Goal: Task Accomplishment & Management: Use online tool/utility

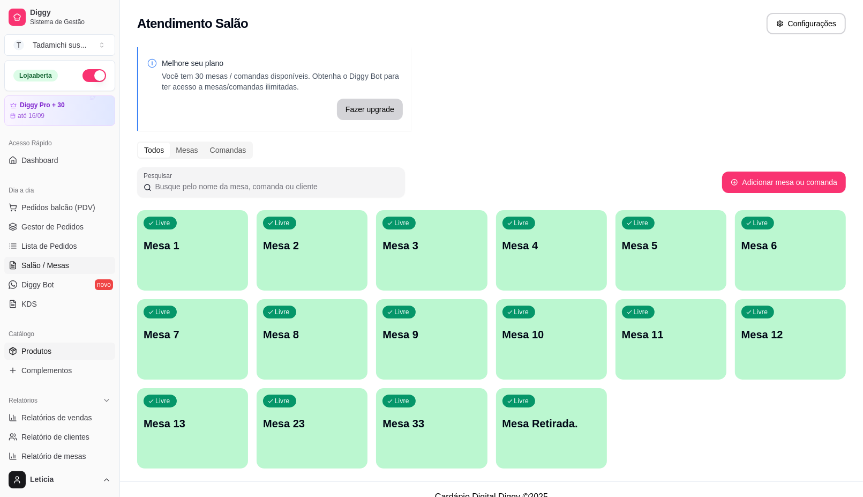
click at [46, 348] on span "Produtos" at bounding box center [36, 351] width 30 height 11
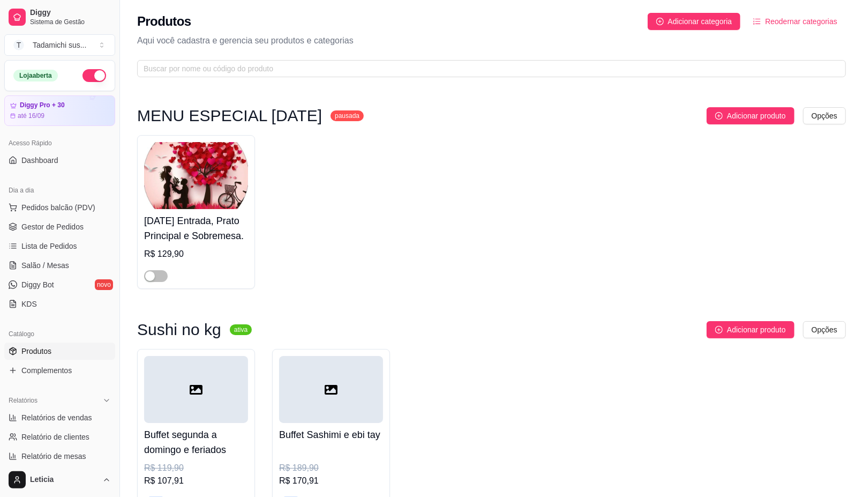
drag, startPoint x: 33, startPoint y: 306, endPoint x: 287, endPoint y: -18, distance: 412.1
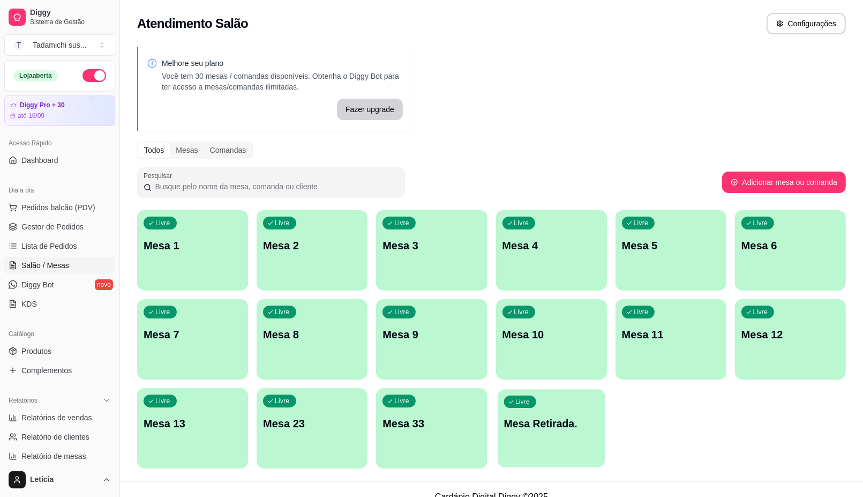
click at [582, 455] on div "button" at bounding box center [552, 460] width 108 height 12
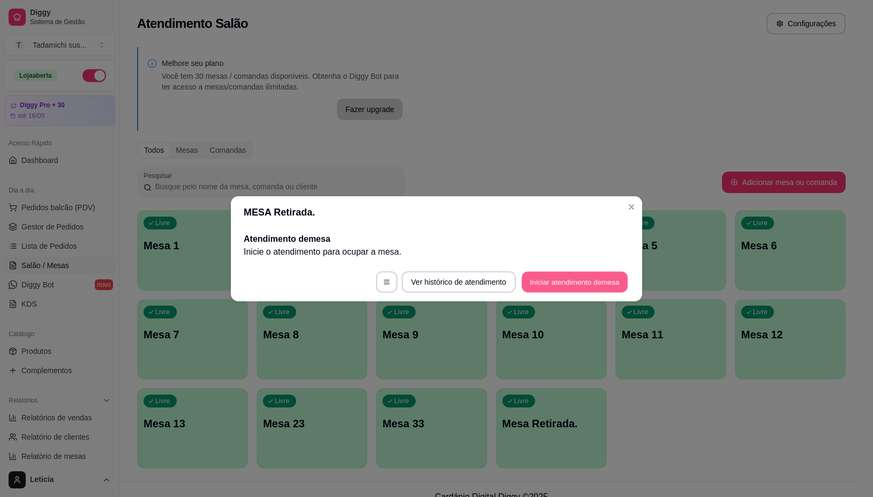
click at [542, 284] on button "Iniciar atendimento de mesa" at bounding box center [575, 281] width 106 height 21
click at [542, 284] on footer "Ver histórico de atendimento Iniciar atendimento de mesa" at bounding box center [436, 282] width 411 height 39
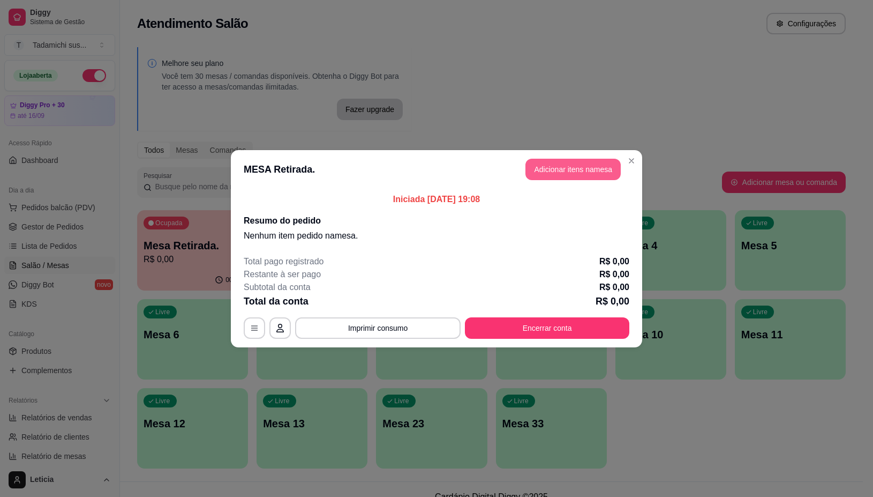
click at [582, 175] on button "Adicionar itens na mesa" at bounding box center [573, 169] width 95 height 21
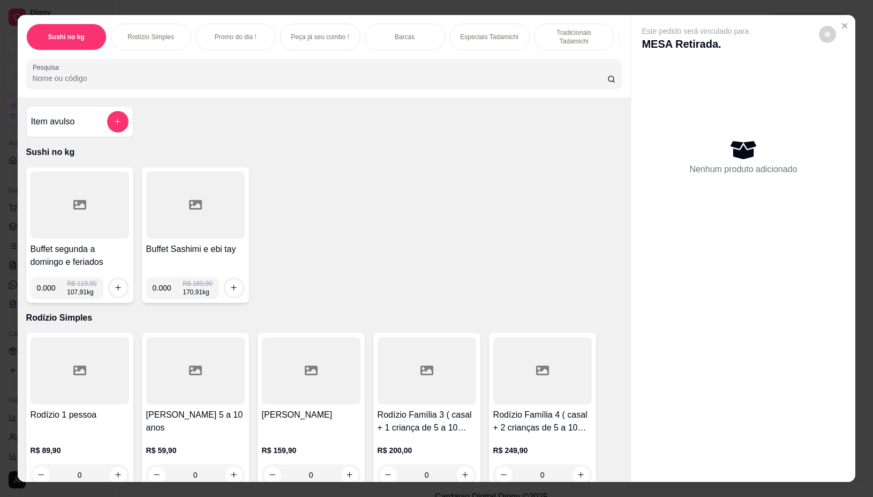
click at [33, 205] on div at bounding box center [80, 204] width 99 height 67
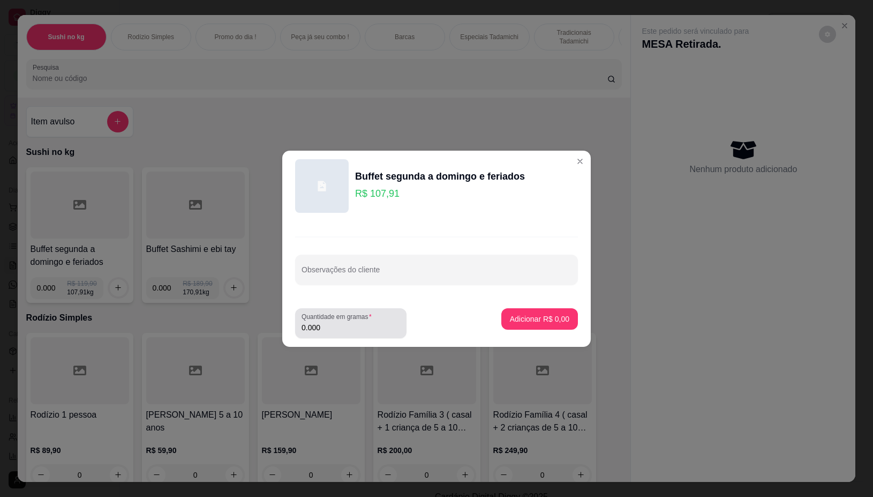
click at [326, 336] on div "Quantidade em gramas 0.000" at bounding box center [350, 323] width 111 height 30
type input "0.368"
click at [534, 314] on p "Adicionar R$ 39,71" at bounding box center [538, 318] width 62 height 10
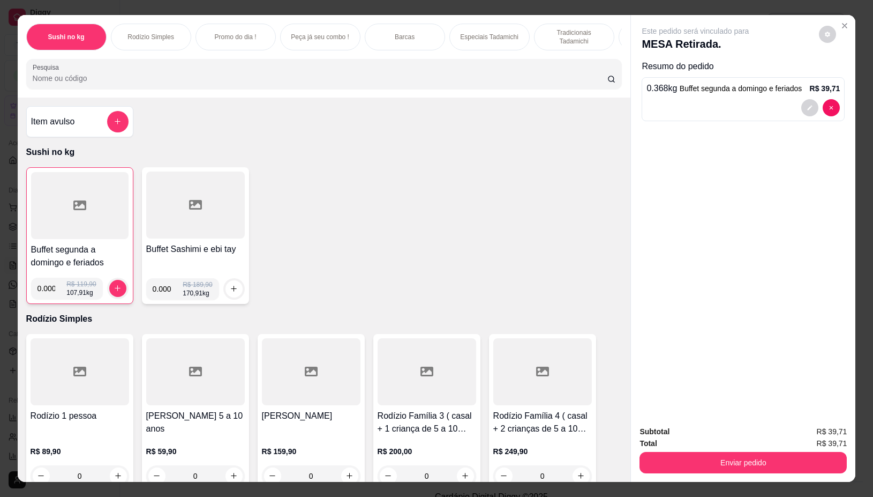
click at [65, 212] on div at bounding box center [80, 205] width 98 height 67
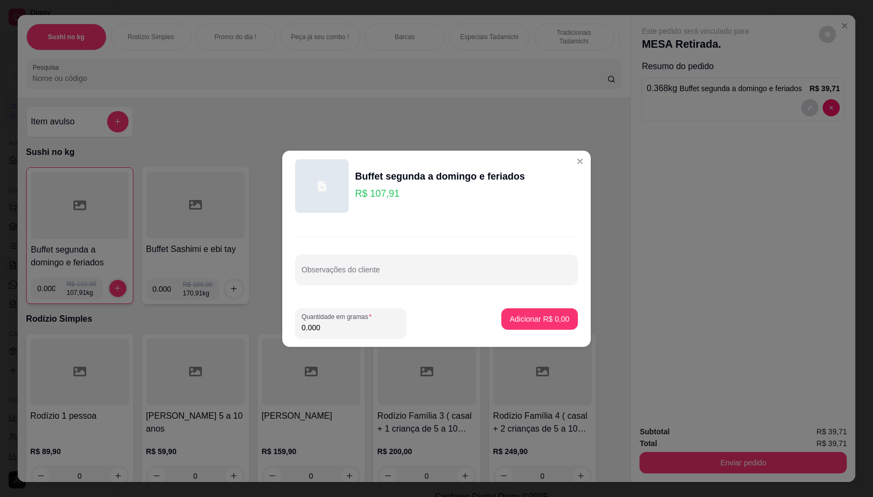
click at [349, 324] on input "0.000" at bounding box center [351, 327] width 99 height 11
type input "0.302"
click at [526, 317] on p "Adicionar R$ 32,59" at bounding box center [538, 318] width 62 height 10
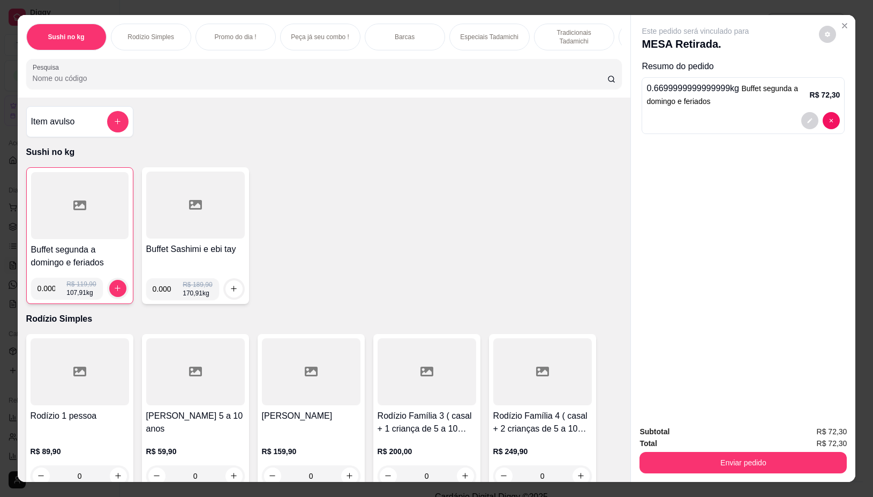
click at [95, 221] on div at bounding box center [80, 205] width 98 height 67
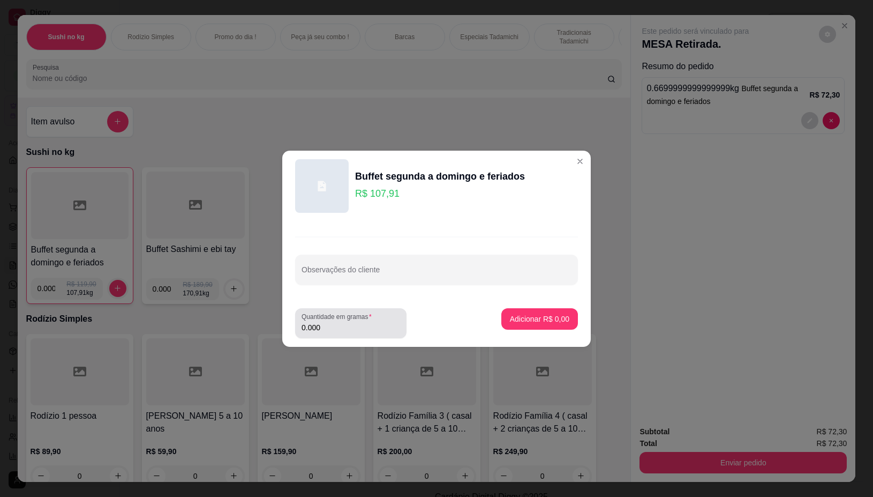
click at [355, 320] on div "0.000" at bounding box center [351, 322] width 99 height 21
type input "0.344"
click at [535, 317] on p "Adicionar R$ 37,12" at bounding box center [538, 318] width 62 height 10
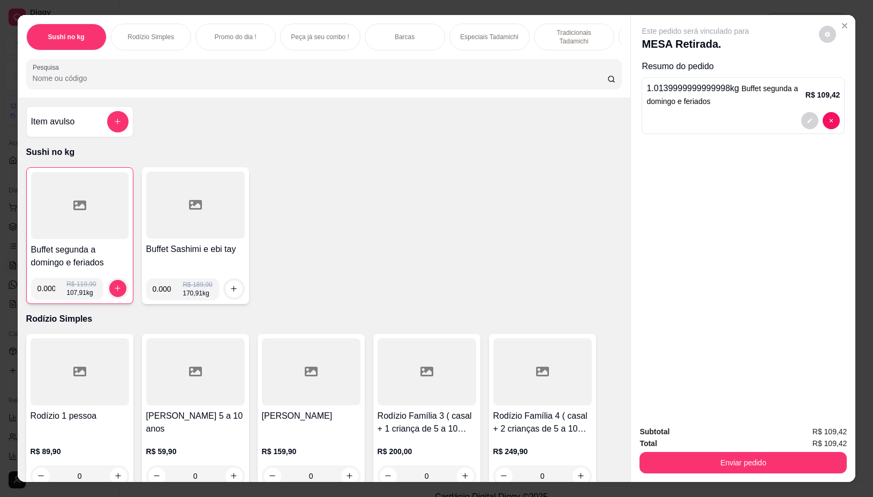
click at [69, 231] on div at bounding box center [80, 205] width 98 height 67
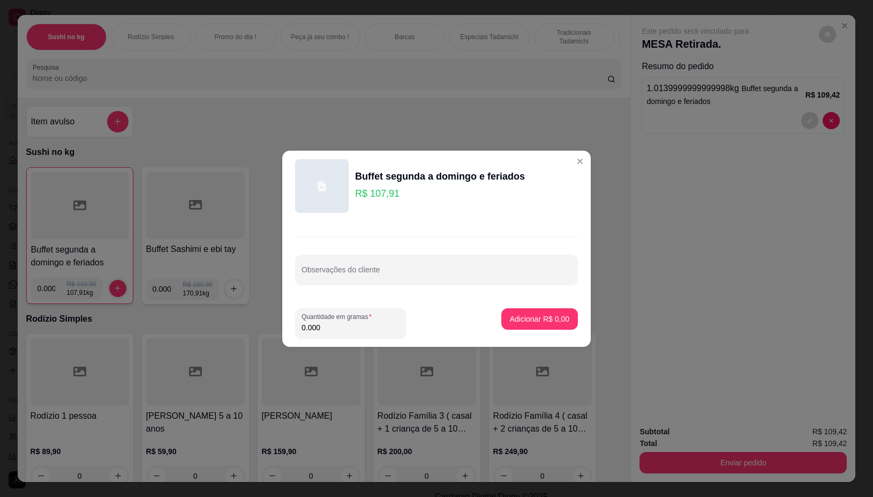
click at [349, 327] on input "0.000" at bounding box center [351, 327] width 99 height 11
type input "0.312"
click at [551, 311] on button "Adicionar R$ 33,67" at bounding box center [537, 318] width 79 height 21
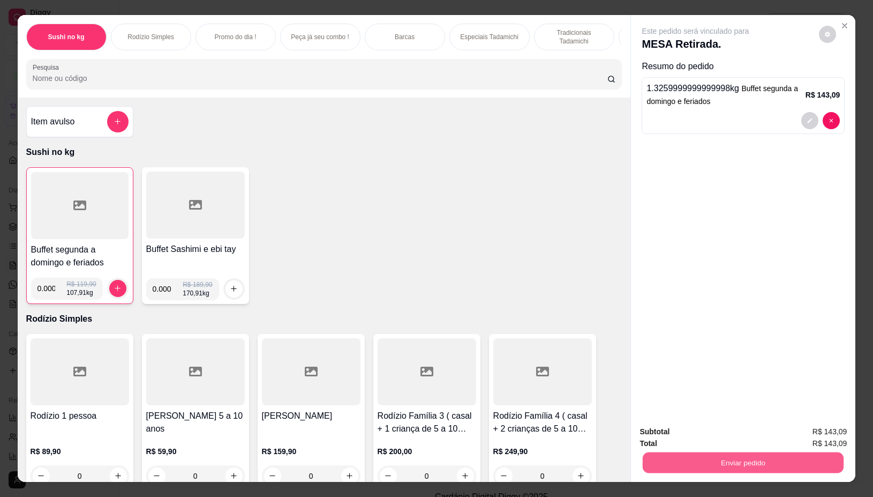
click at [690, 452] on button "Enviar pedido" at bounding box center [743, 462] width 201 height 21
click at [726, 427] on button "Não registrar e enviar pedido" at bounding box center [707, 431] width 108 height 20
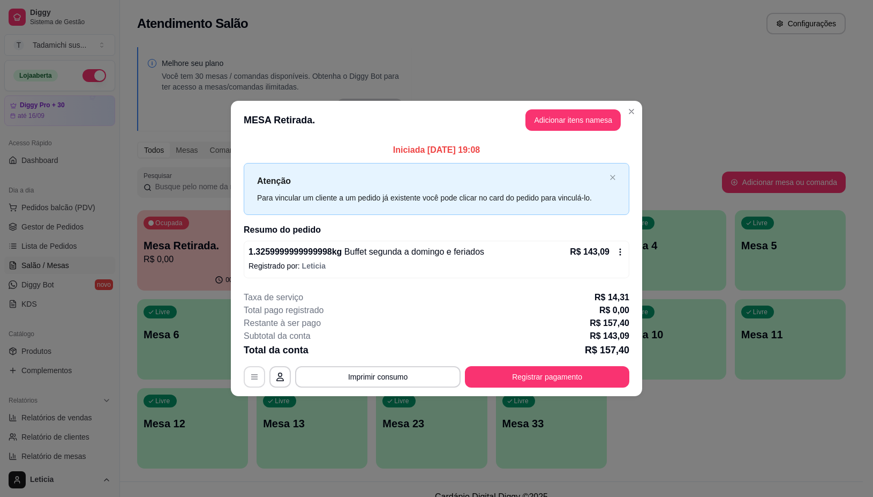
click at [260, 379] on button "button" at bounding box center [254, 376] width 21 height 21
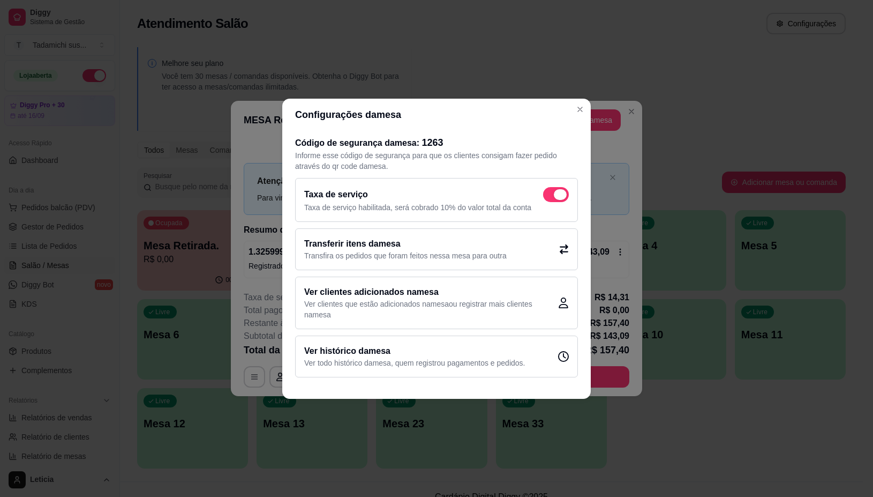
click at [553, 200] on span at bounding box center [556, 194] width 26 height 15
click at [550, 200] on input "checkbox" at bounding box center [546, 199] width 7 height 7
checkbox input "false"
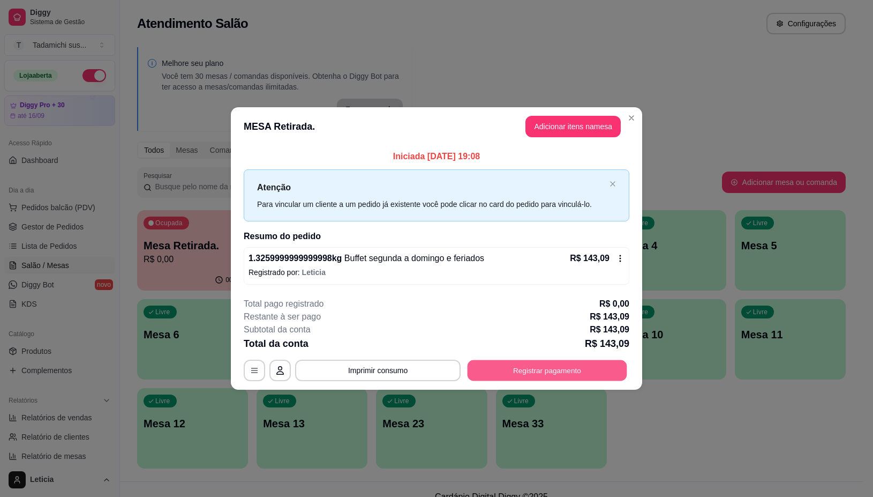
click at [574, 370] on button "Registrar pagamento" at bounding box center [548, 370] width 160 height 21
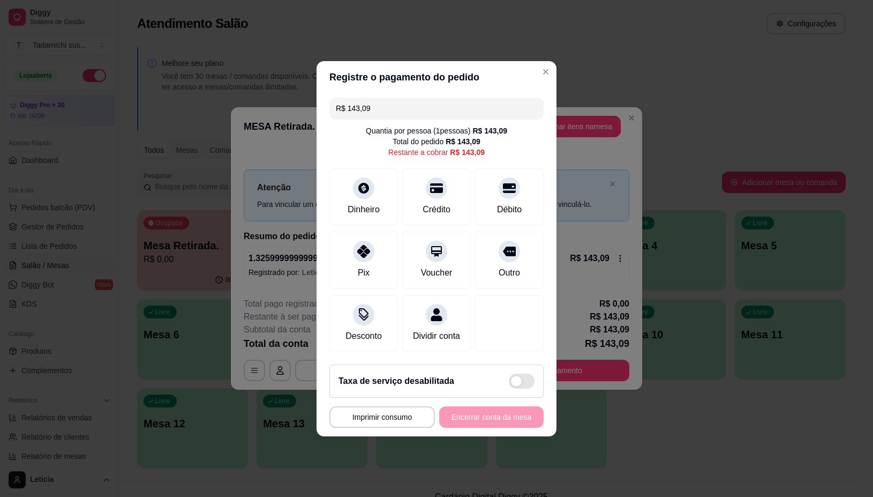
drag, startPoint x: 411, startPoint y: 100, endPoint x: 418, endPoint y: 98, distance: 6.6
click at [414, 100] on input "R$ 143,09" at bounding box center [436, 108] width 201 height 21
click at [504, 206] on div "Débito" at bounding box center [509, 208] width 27 height 14
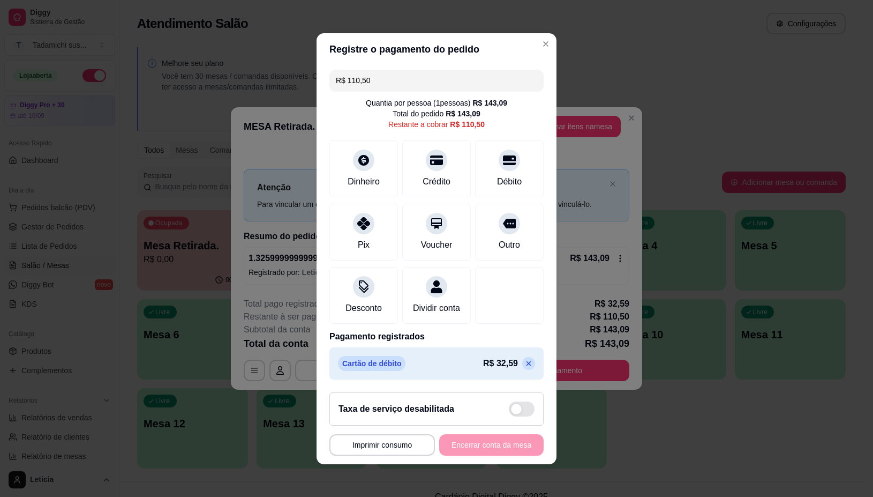
click at [405, 73] on input "R$ 110,50" at bounding box center [436, 80] width 201 height 21
click at [417, 157] on div "Crédito" at bounding box center [437, 166] width 76 height 63
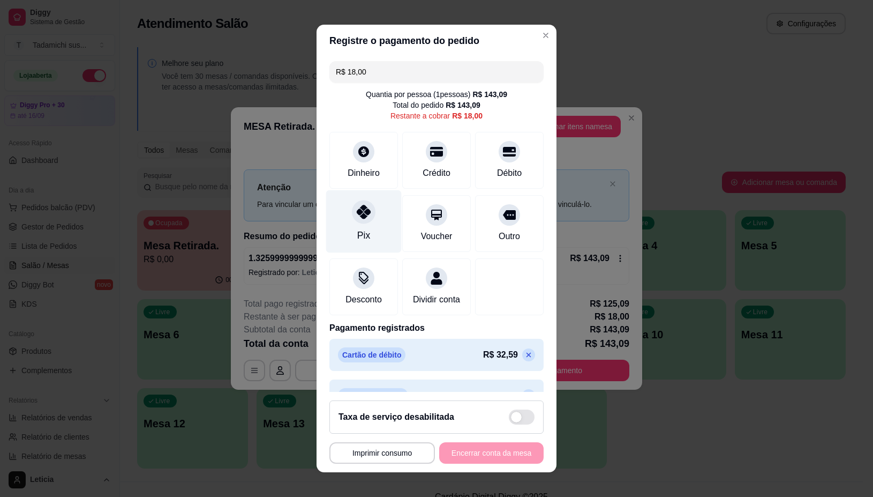
click at [340, 230] on div "Pix" at bounding box center [364, 221] width 76 height 63
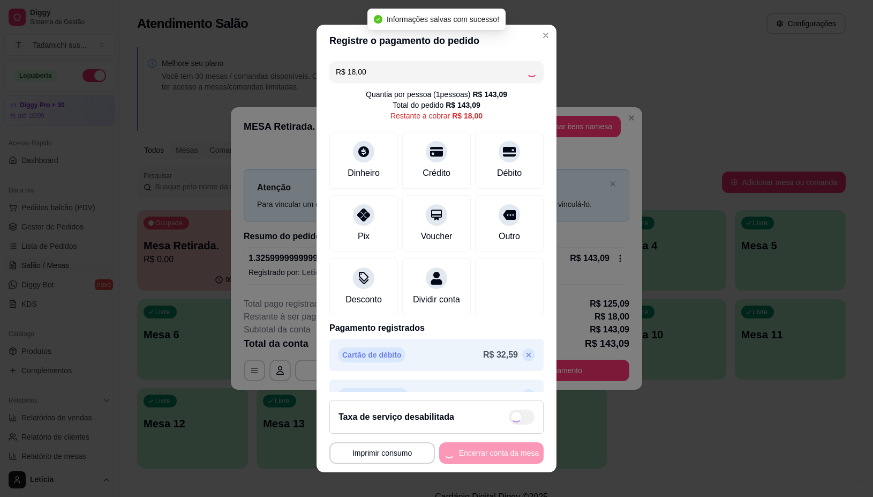
type input "R$ 0,00"
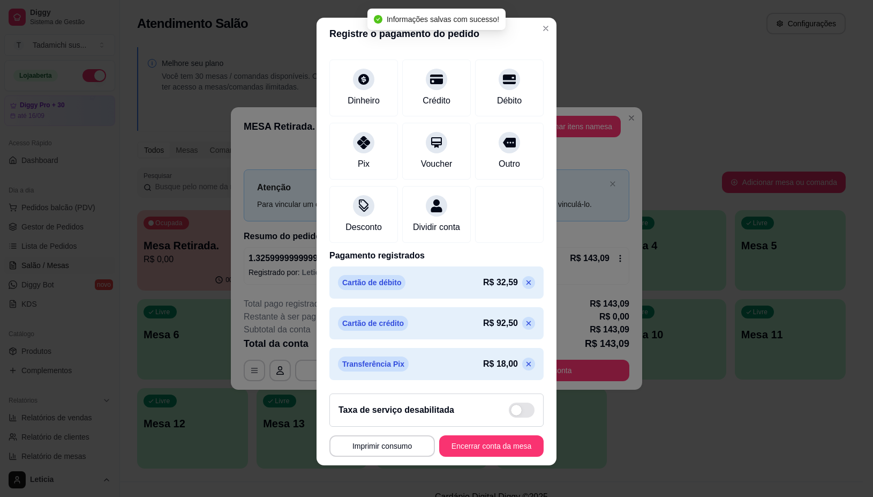
scroll to position [9, 0]
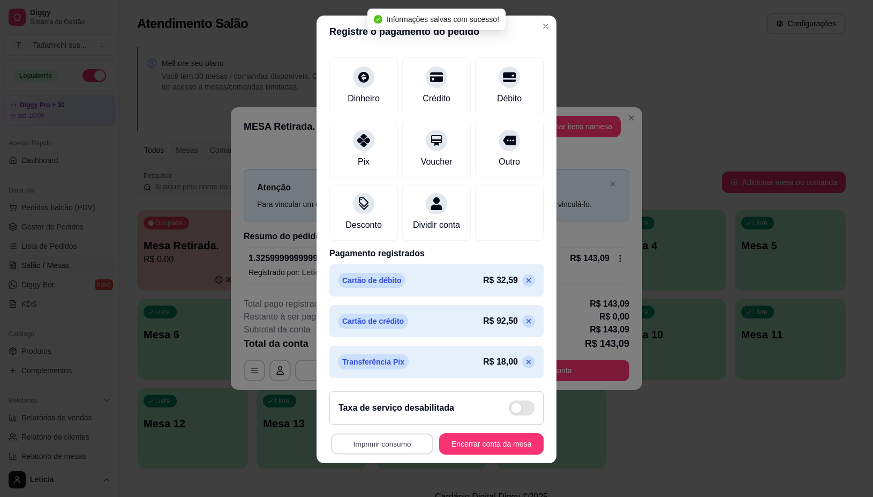
click at [371, 443] on button "Imprimir consumo" at bounding box center [382, 443] width 102 height 21
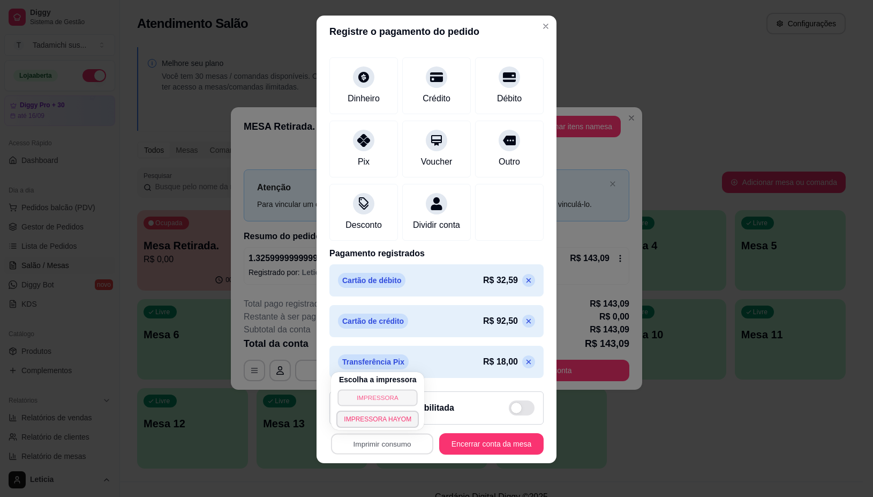
click at [376, 395] on button "IMPRESSORA" at bounding box center [378, 397] width 80 height 17
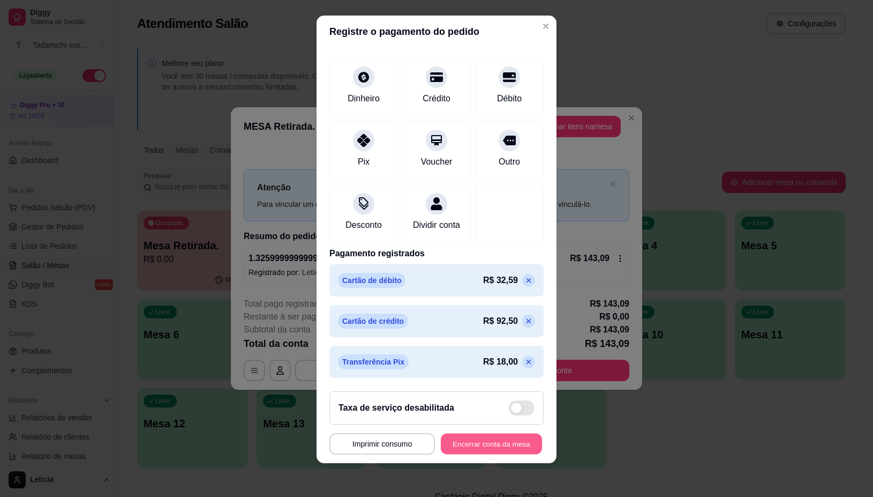
click at [499, 442] on button "Encerrar conta da mesa" at bounding box center [491, 443] width 101 height 21
